Goal: Task Accomplishment & Management: Complete application form

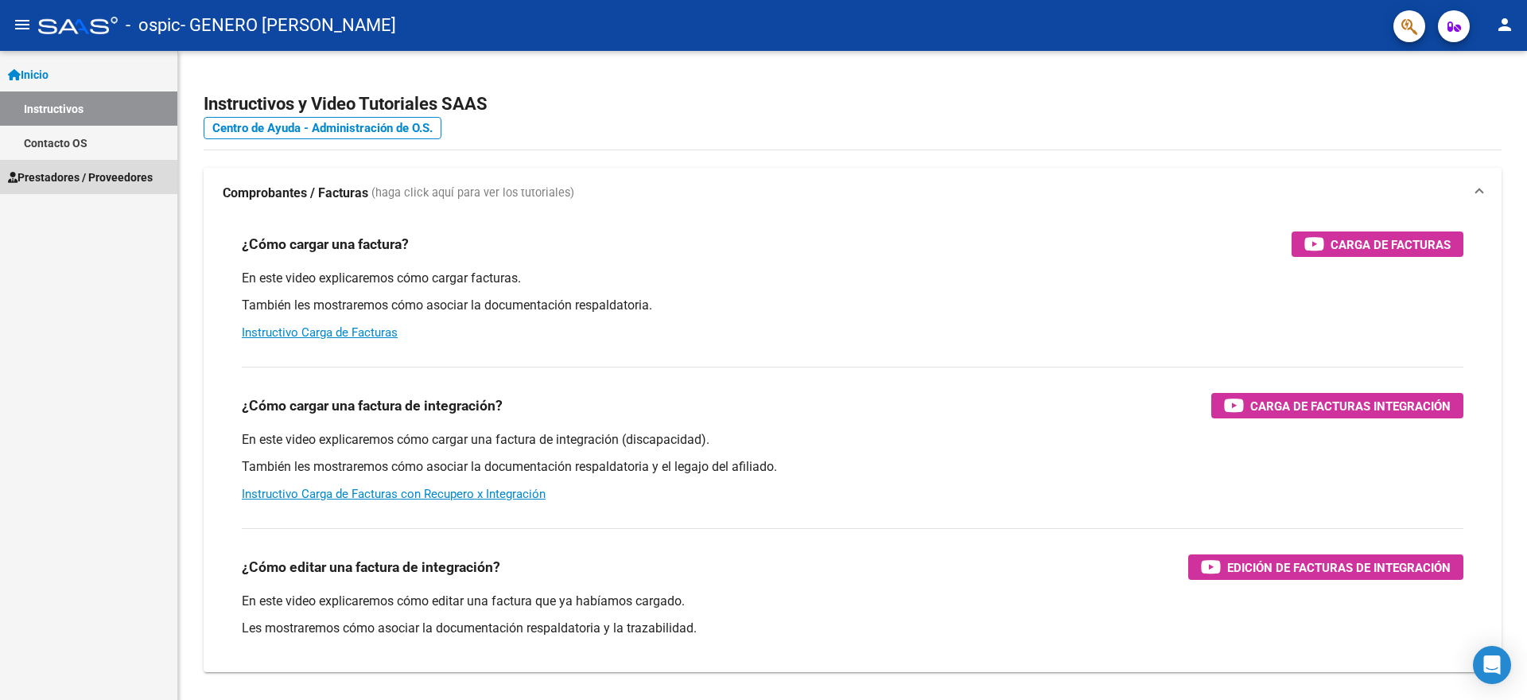
click at [55, 179] on span "Prestadores / Proveedores" at bounding box center [80, 177] width 145 height 17
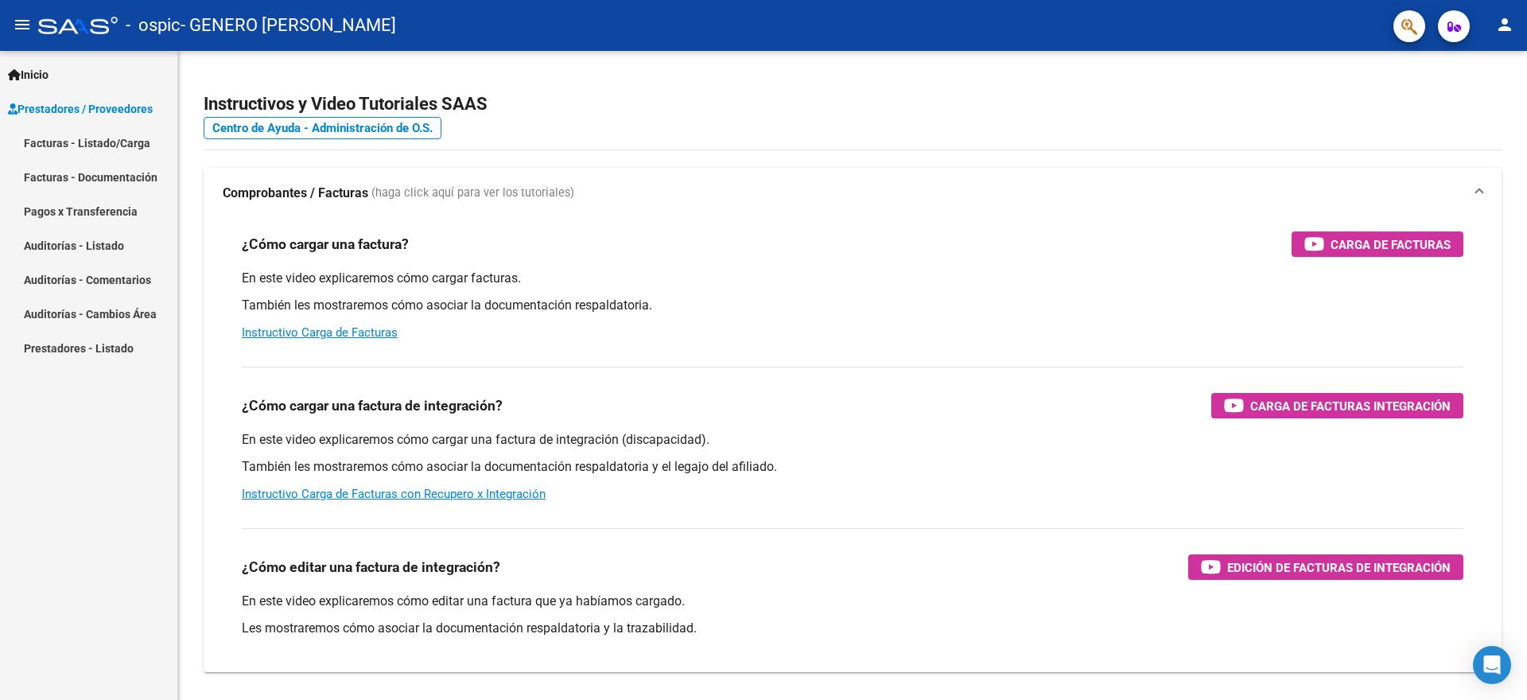
click at [90, 142] on link "Facturas - Listado/Carga" at bounding box center [88, 143] width 177 height 34
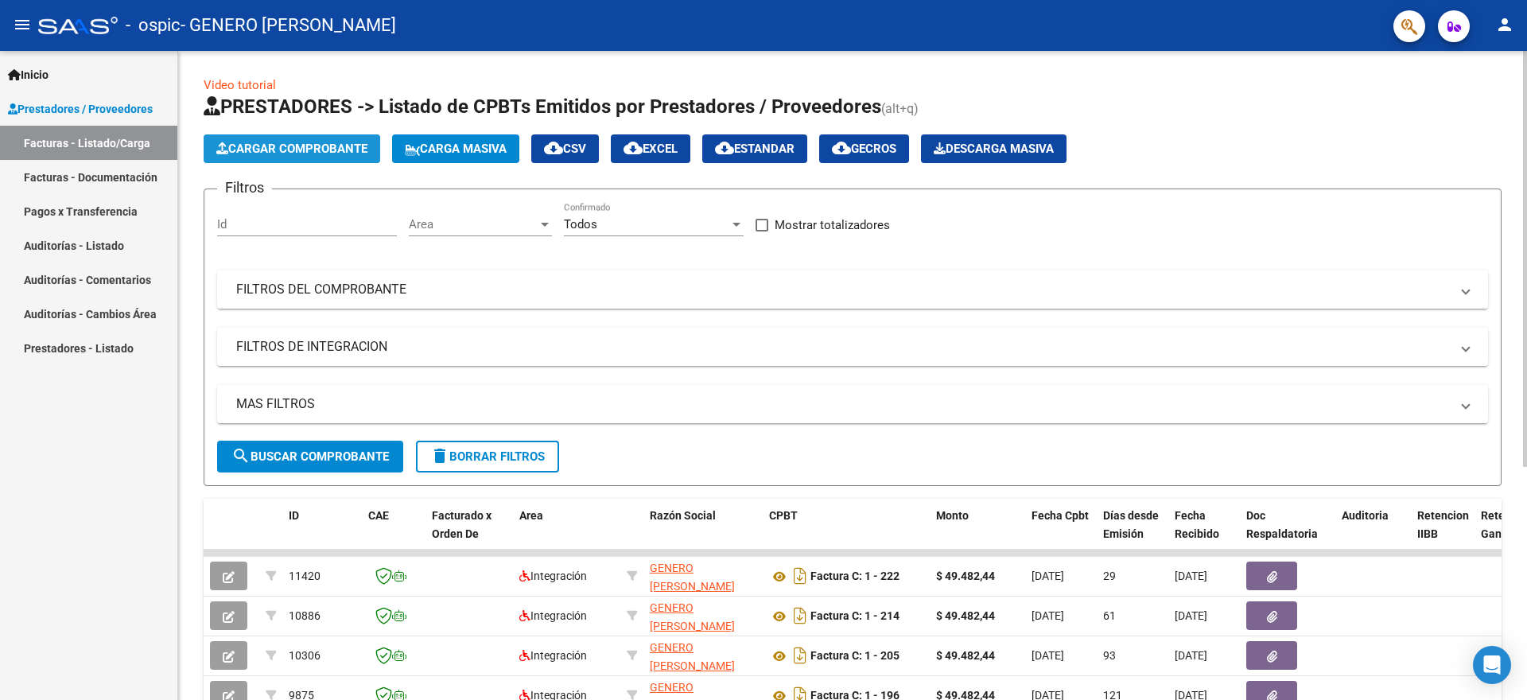
click at [335, 146] on span "Cargar Comprobante" at bounding box center [291, 149] width 151 height 14
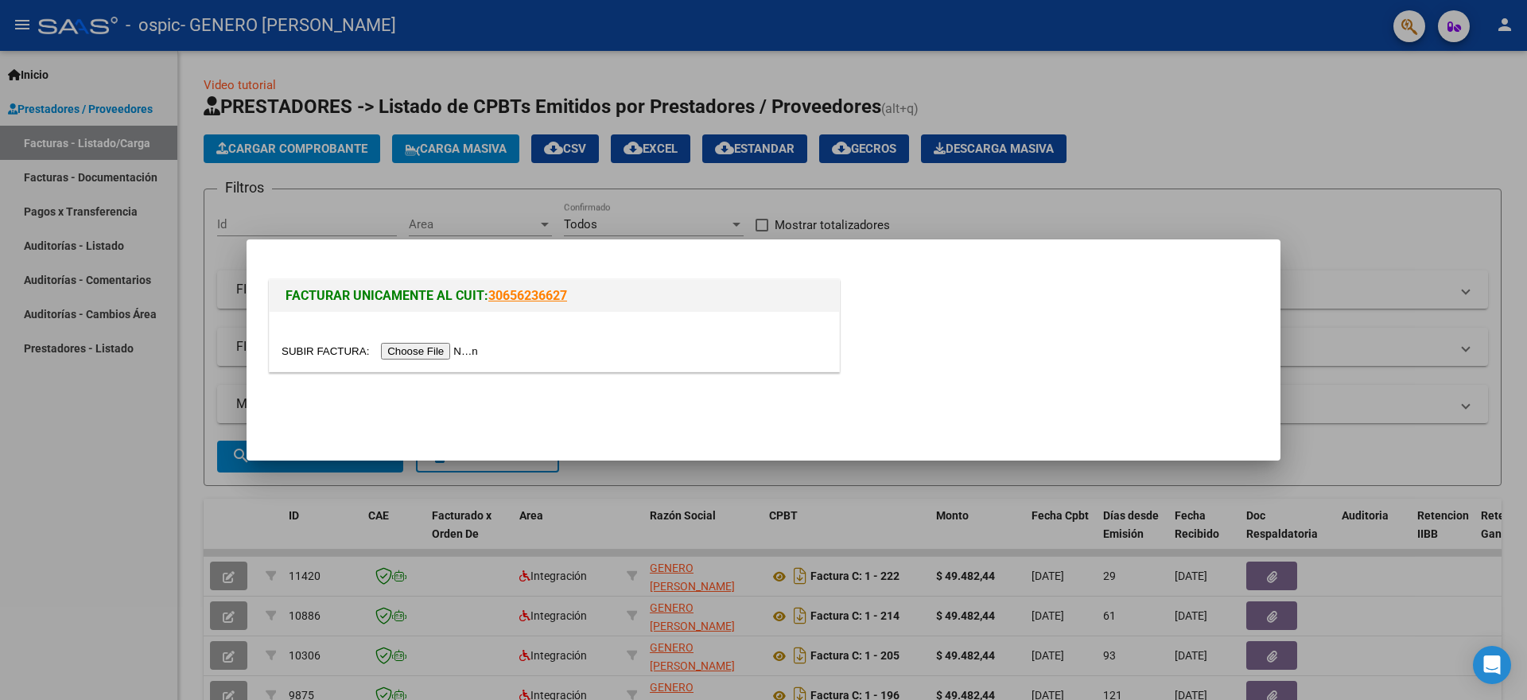
click at [442, 348] on input "file" at bounding box center [382, 351] width 201 height 17
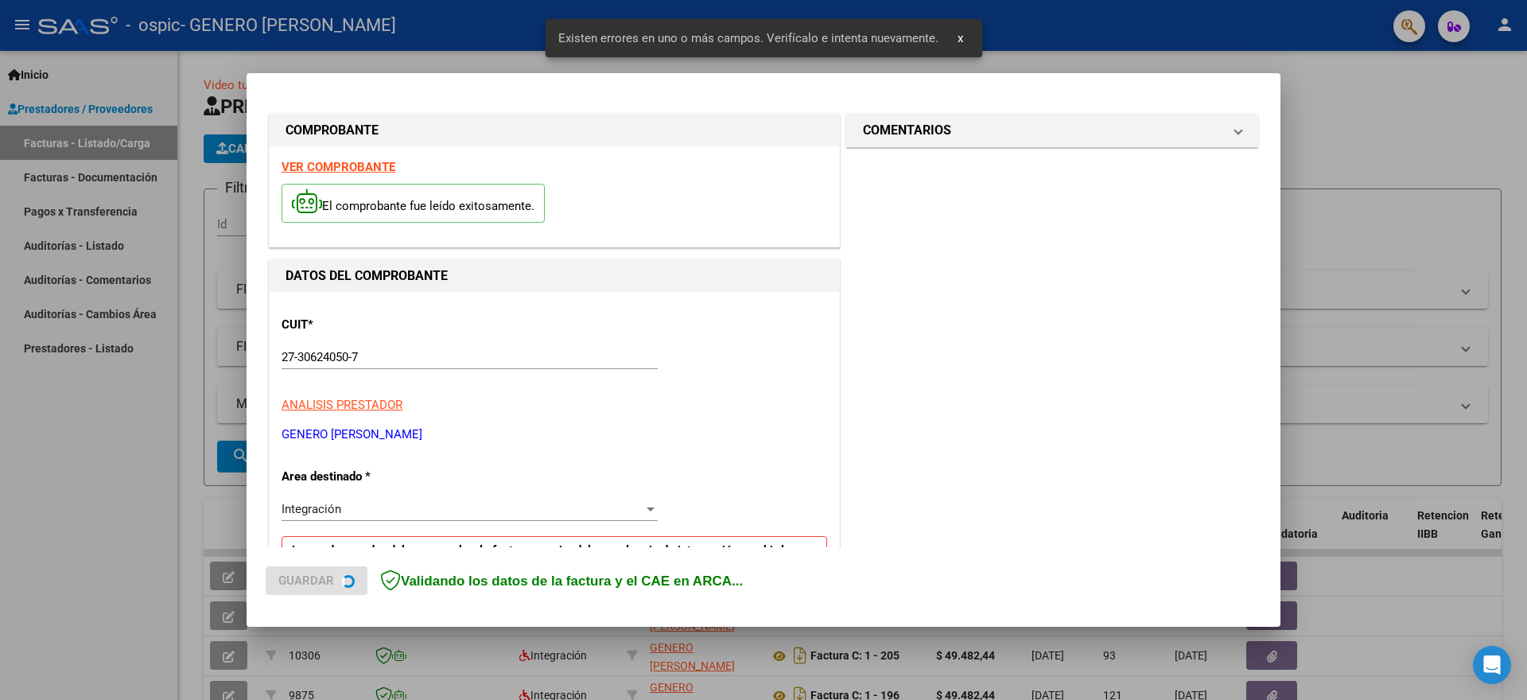
scroll to position [297, 0]
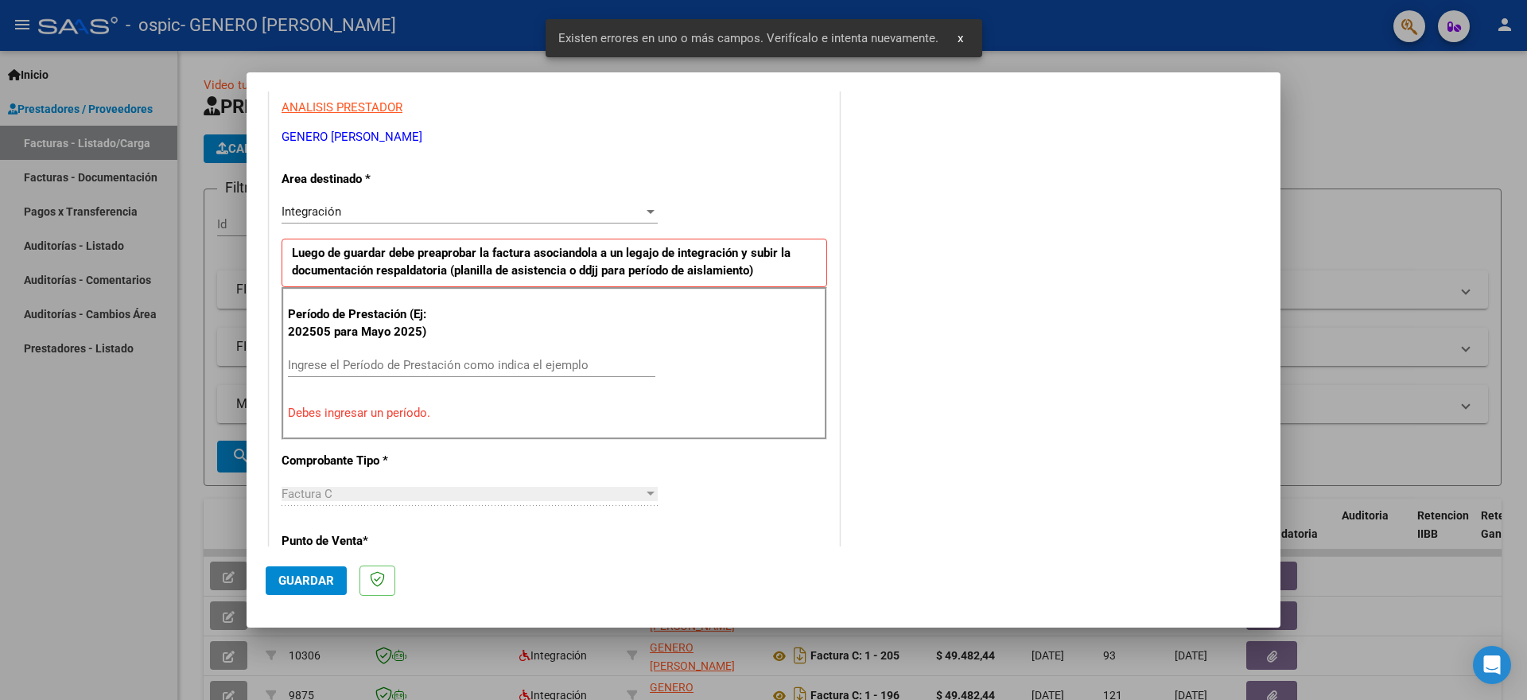
click at [464, 365] on input "Ingrese el Período de Prestación como indica el ejemplo" at bounding box center [471, 365] width 367 height 14
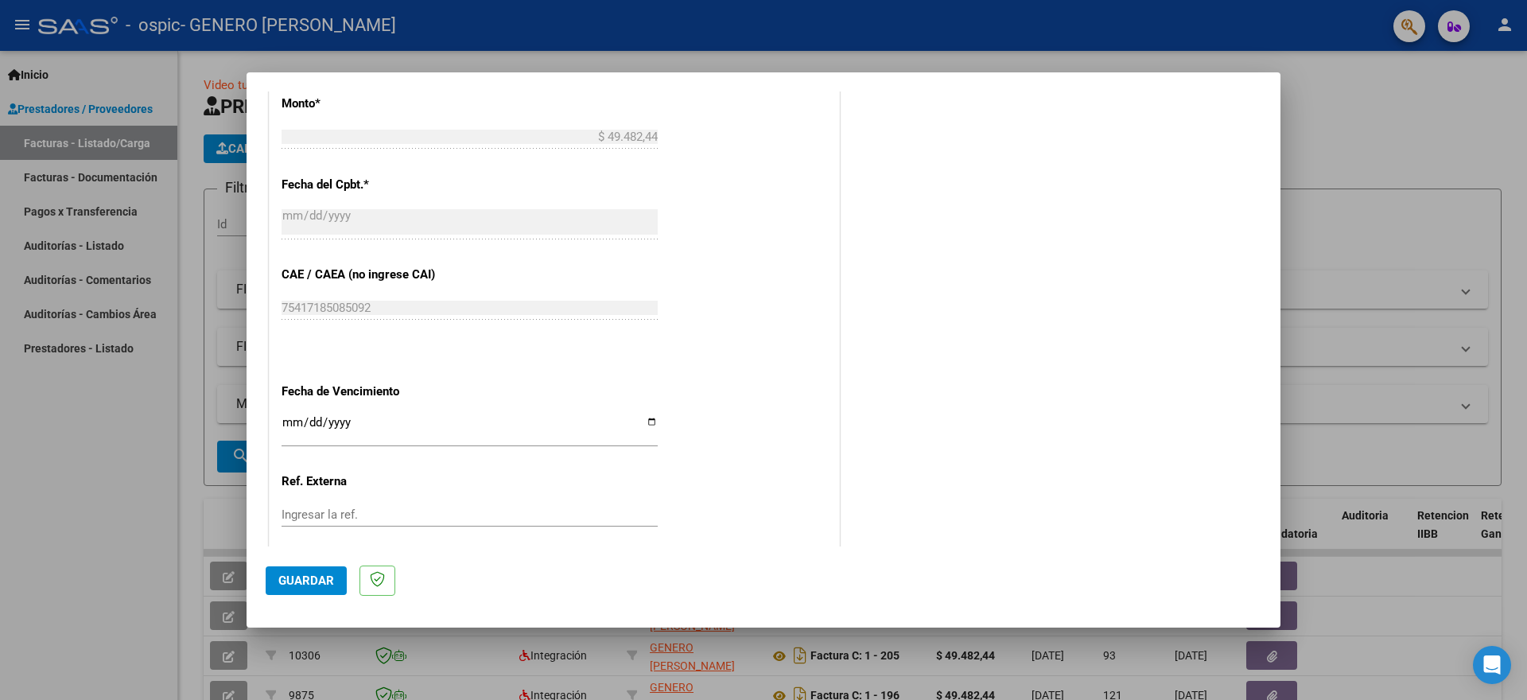
scroll to position [925, 0]
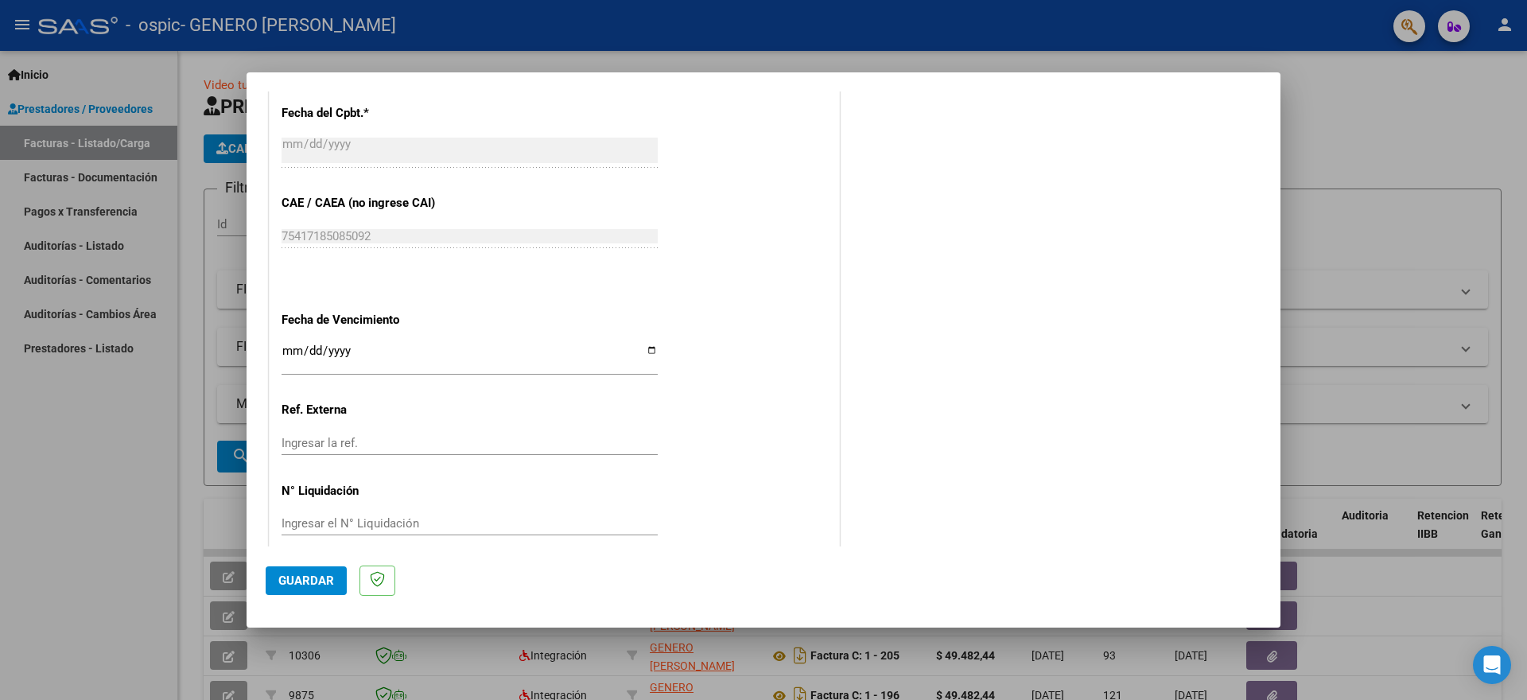
type input "202509"
click at [324, 584] on span "Guardar" at bounding box center [306, 581] width 56 height 14
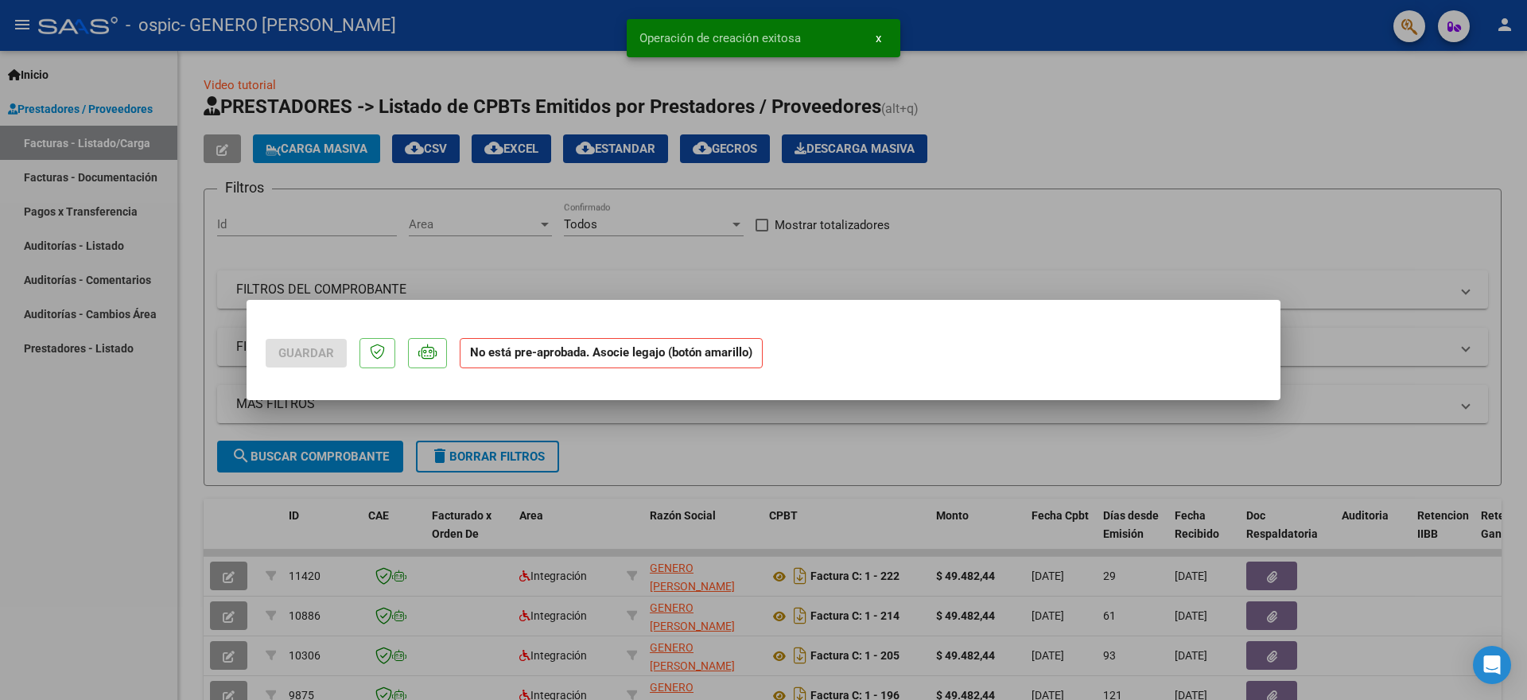
scroll to position [0, 0]
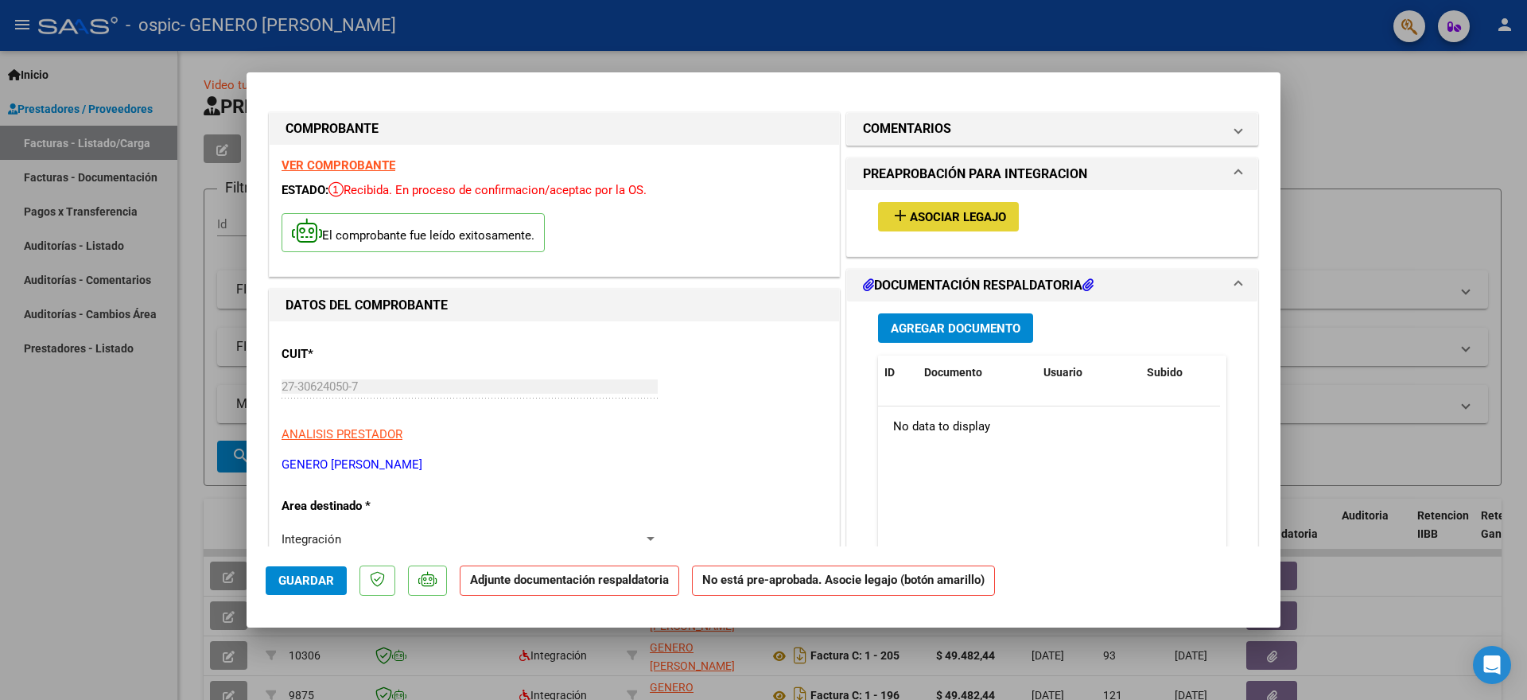
click at [916, 214] on span "Asociar Legajo" at bounding box center [958, 217] width 96 height 14
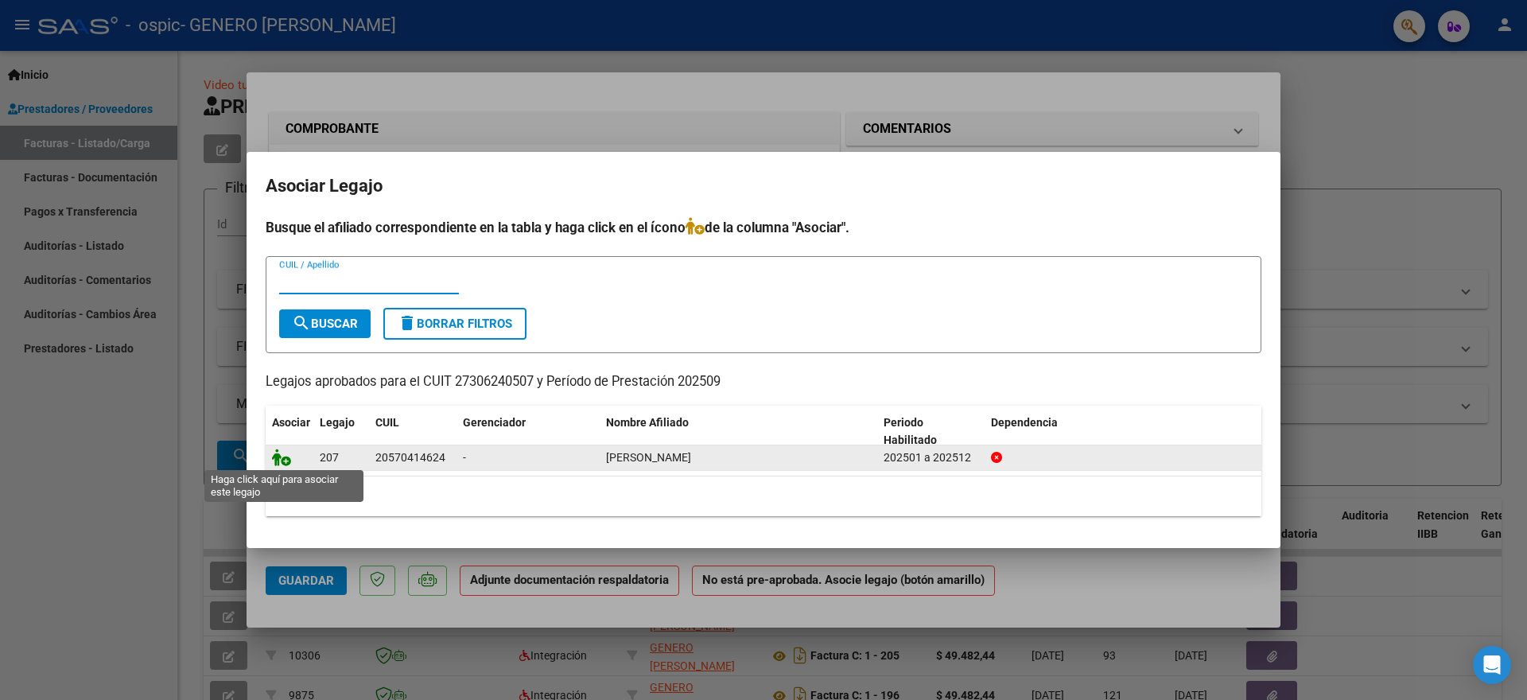
click at [283, 456] on icon at bounding box center [281, 457] width 19 height 17
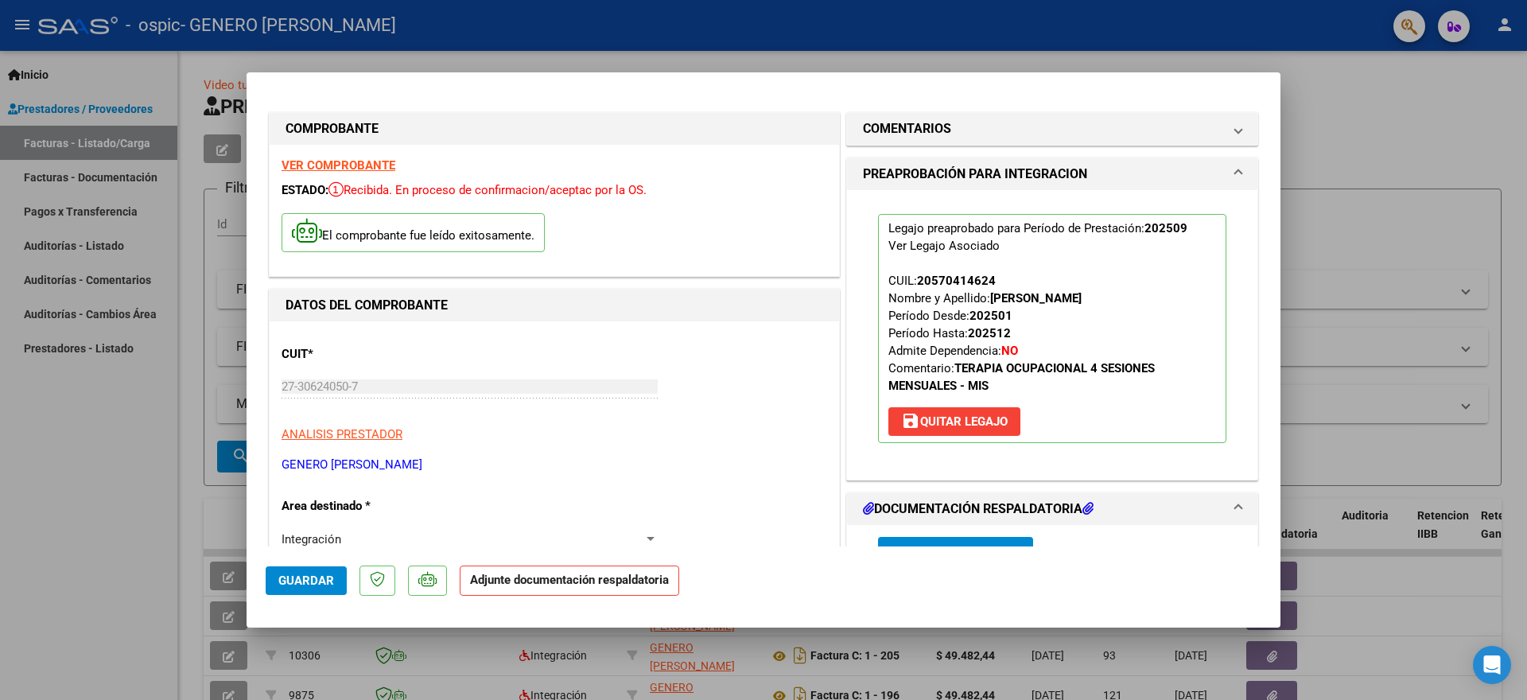
scroll to position [80, 0]
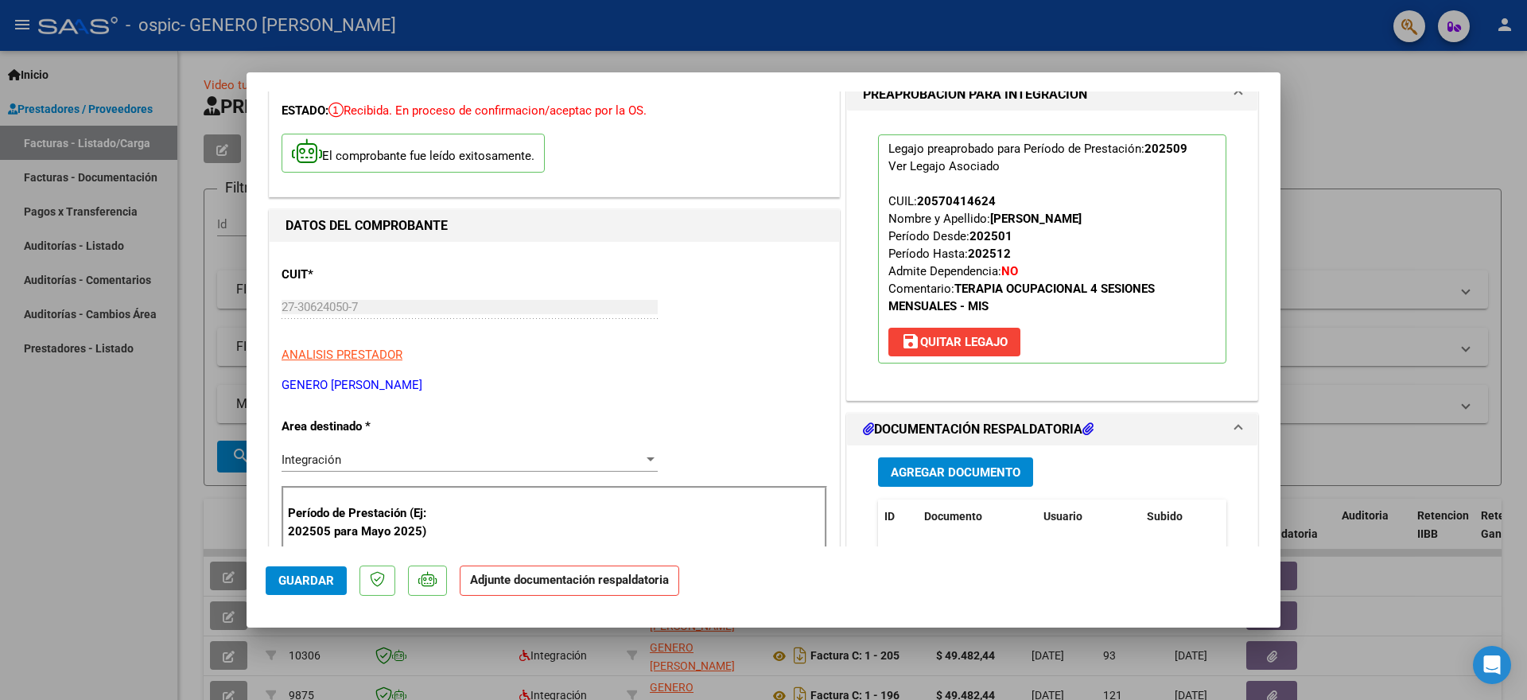
click at [970, 469] on span "Agregar Documento" at bounding box center [956, 472] width 130 height 14
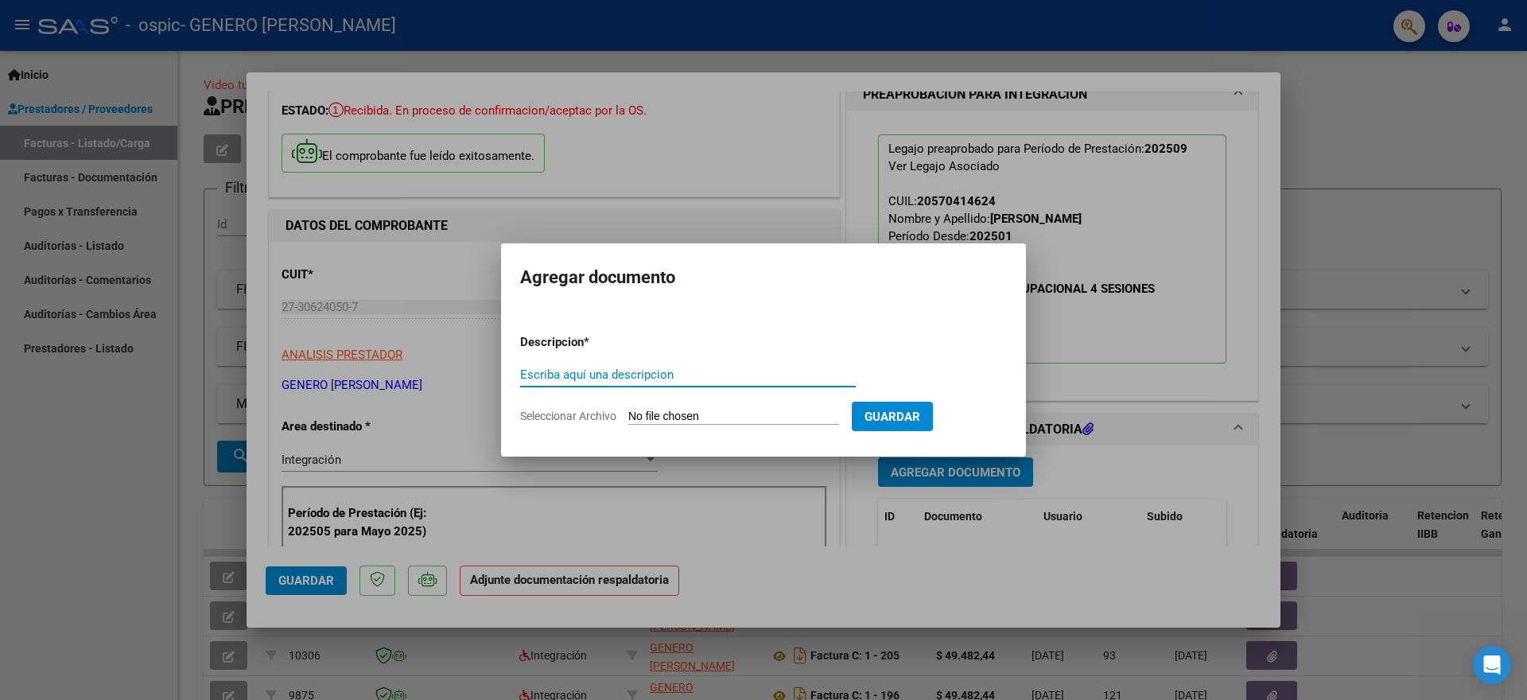
click at [713, 376] on input "Escriba aquí una descripcion" at bounding box center [688, 374] width 336 height 14
type input "asistencia"
click at [801, 412] on input "Seleccionar Archivo" at bounding box center [733, 417] width 211 height 15
type input "C:\fakepath\as nacho.pdf"
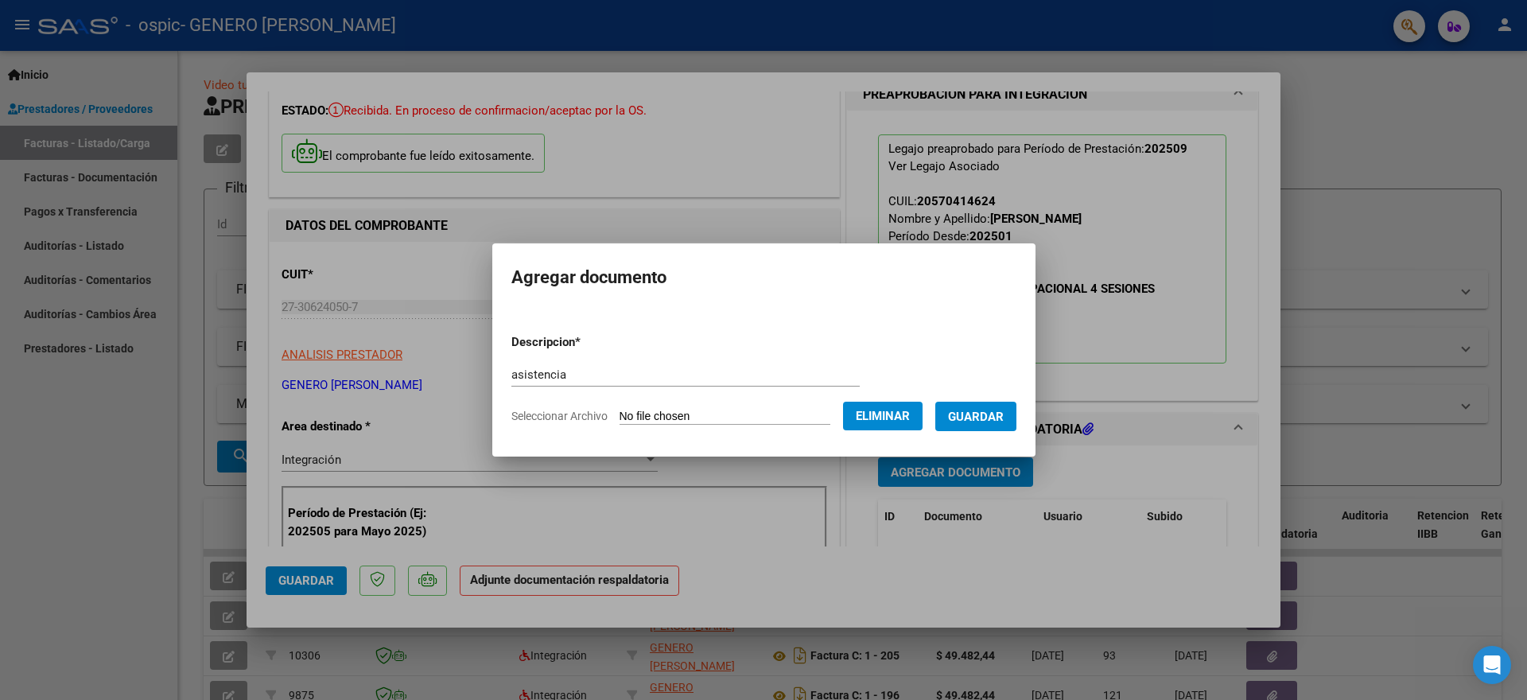
click at [972, 410] on span "Guardar" at bounding box center [976, 417] width 56 height 14
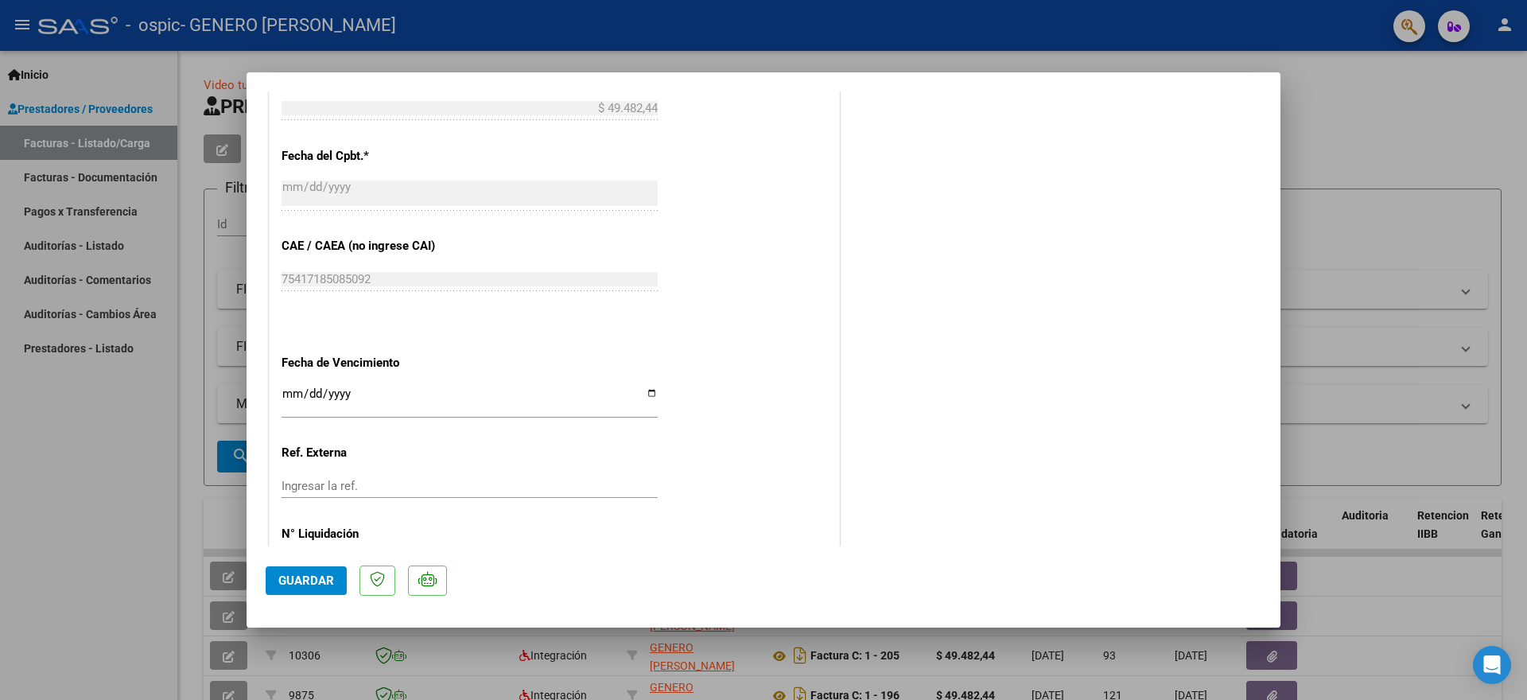
scroll to position [949, 0]
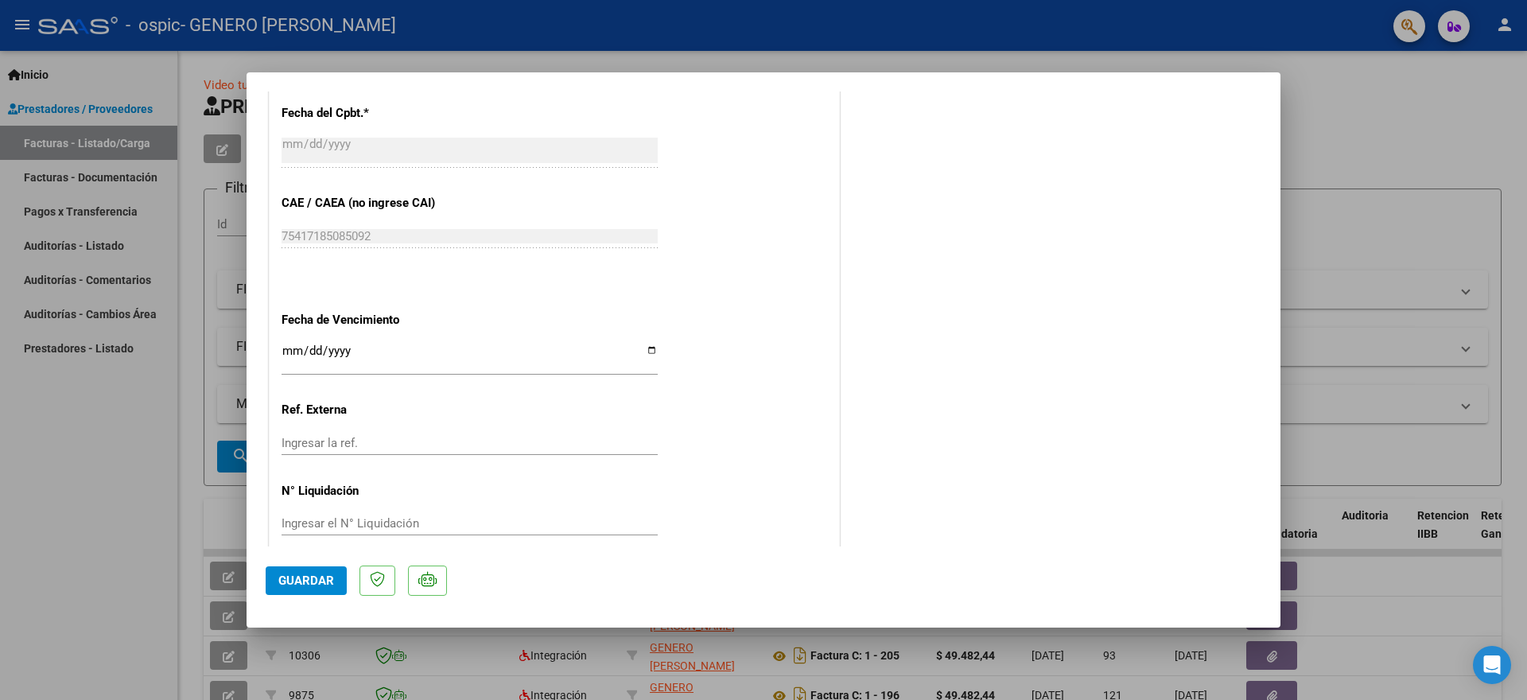
click at [318, 582] on span "Guardar" at bounding box center [306, 581] width 56 height 14
click at [1397, 103] on div at bounding box center [763, 350] width 1527 height 700
type input "$ 0,00"
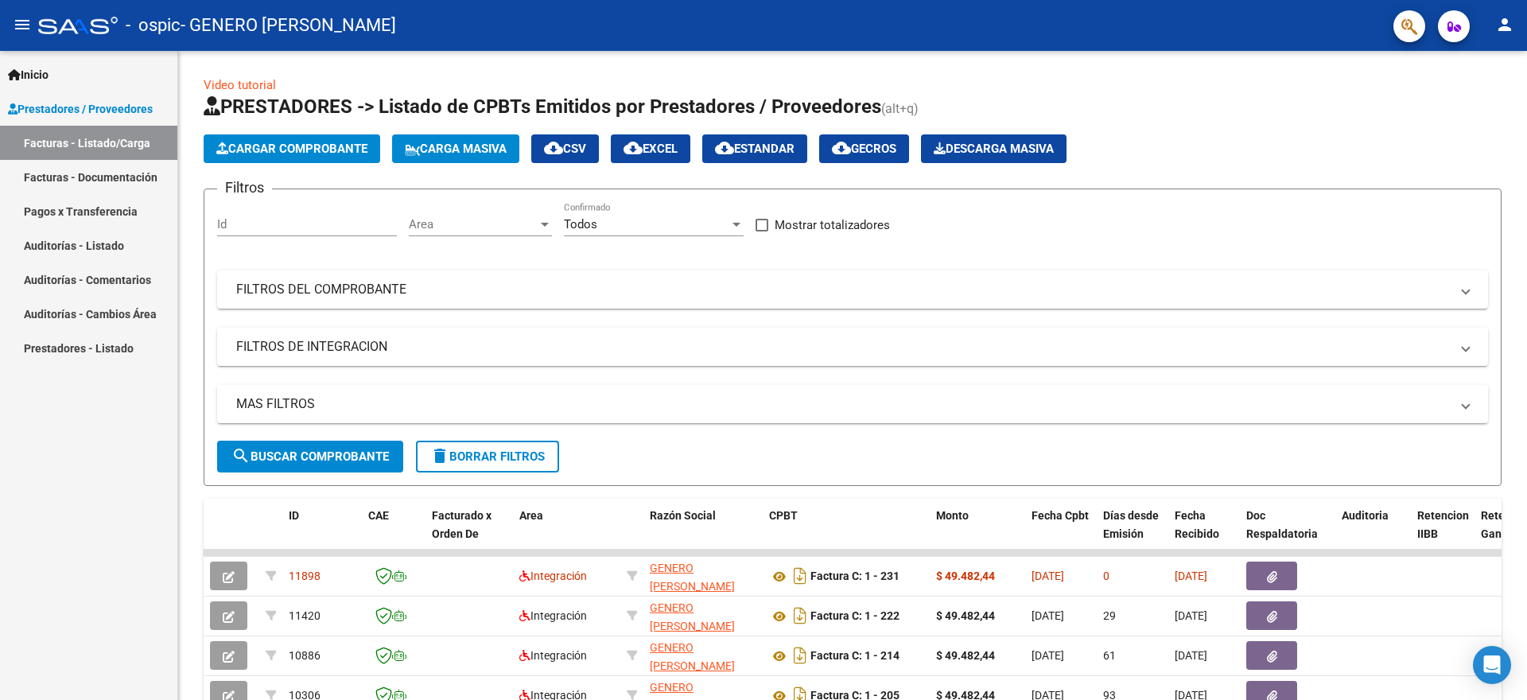
click at [1512, 27] on mat-icon "person" at bounding box center [1504, 24] width 19 height 19
click at [1490, 107] on button "exit_to_app Salir" at bounding box center [1472, 105] width 97 height 38
